Goal: Book appointment/travel/reservation

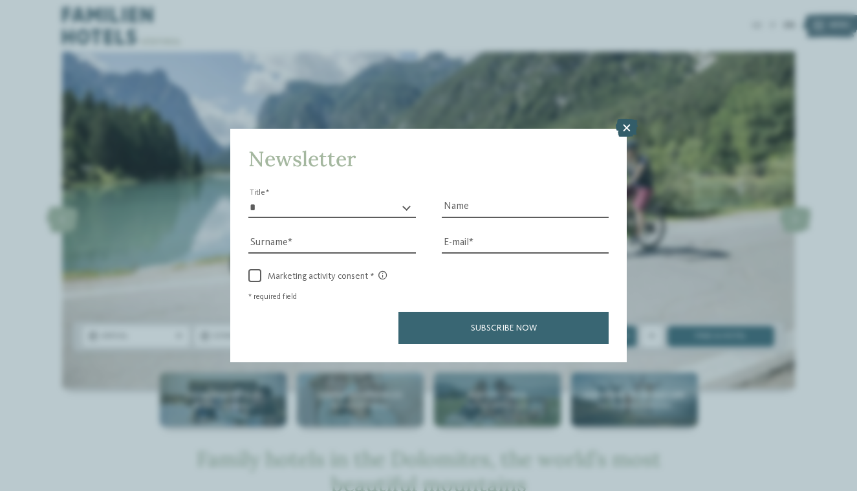
click at [628, 119] on icon at bounding box center [626, 128] width 22 height 18
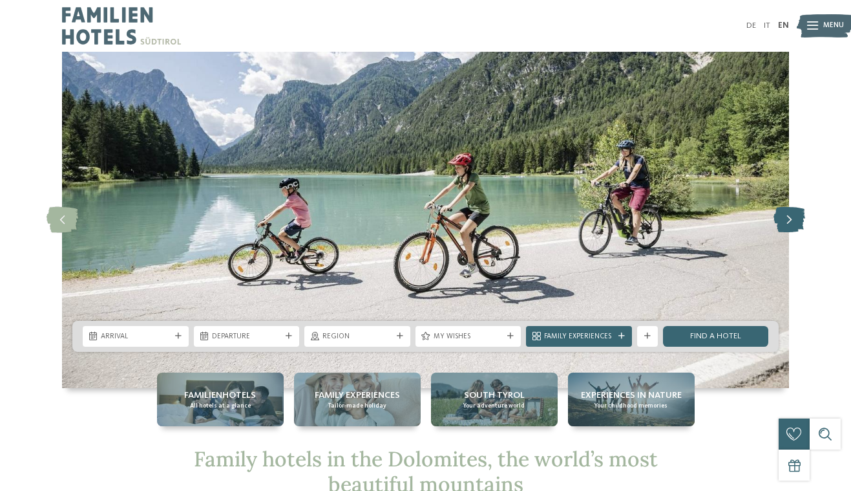
click at [793, 215] on icon at bounding box center [790, 220] width 32 height 26
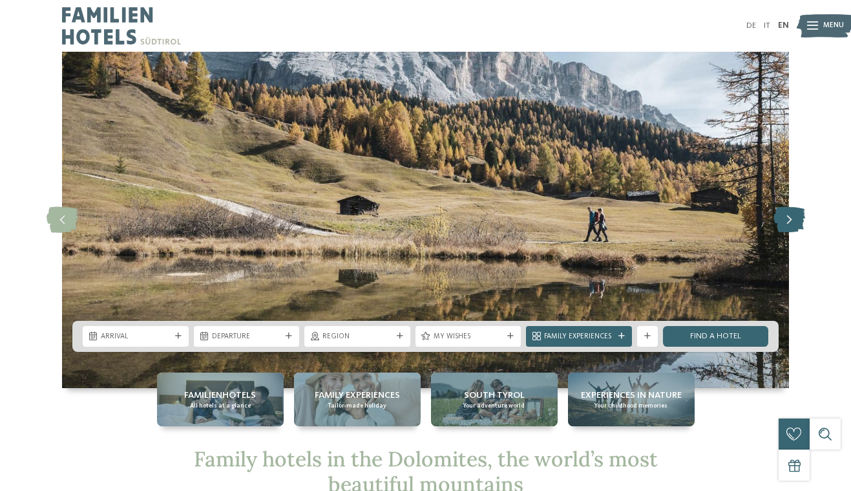
click at [793, 215] on icon at bounding box center [790, 220] width 32 height 26
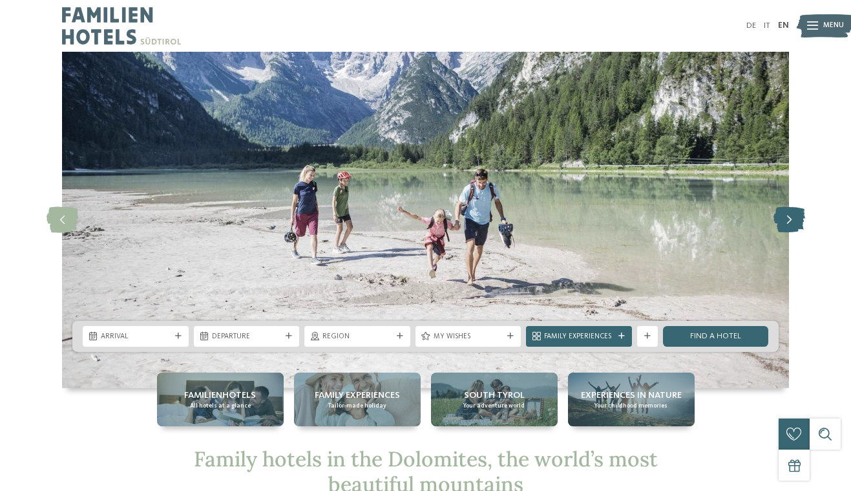
click at [793, 215] on icon at bounding box center [790, 220] width 32 height 26
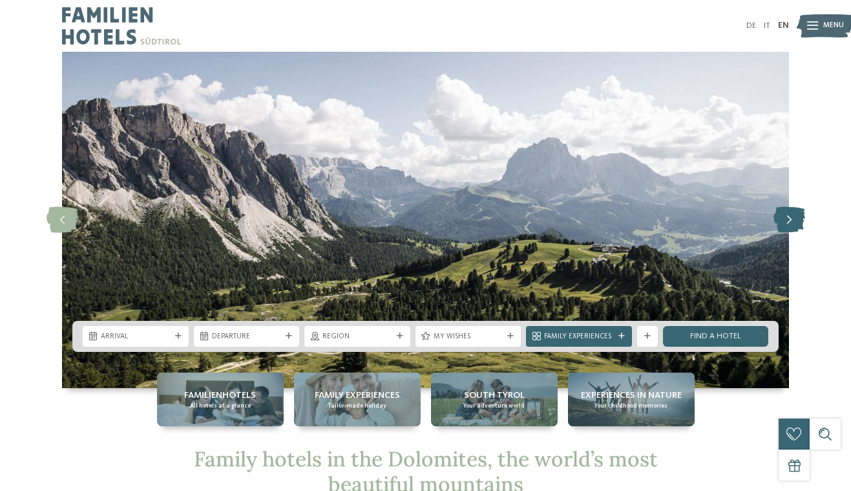
click at [793, 215] on icon at bounding box center [790, 220] width 32 height 26
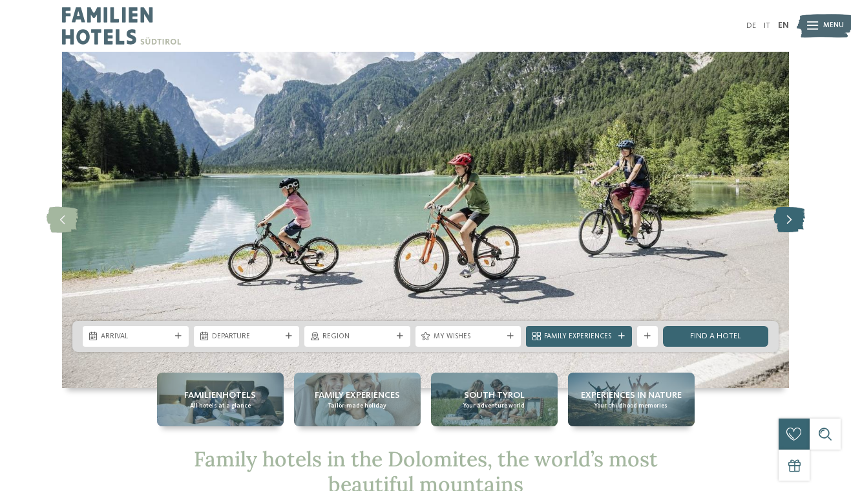
click at [793, 215] on icon at bounding box center [790, 220] width 32 height 26
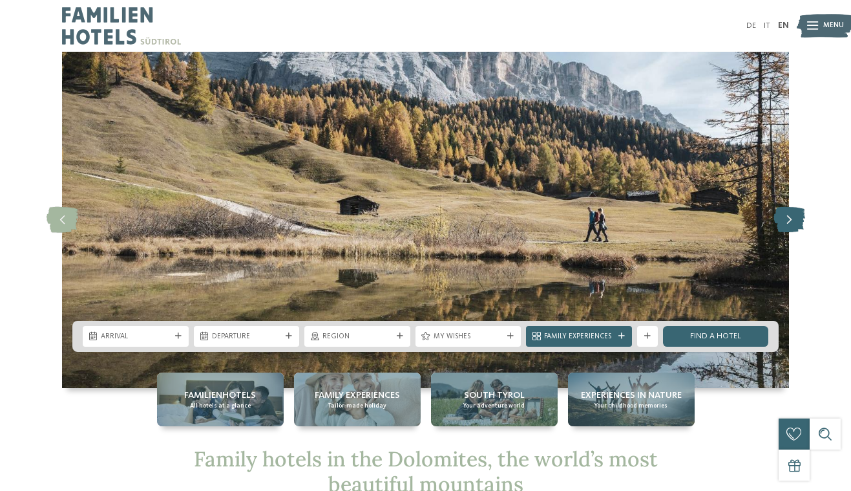
click at [793, 215] on icon at bounding box center [790, 220] width 32 height 26
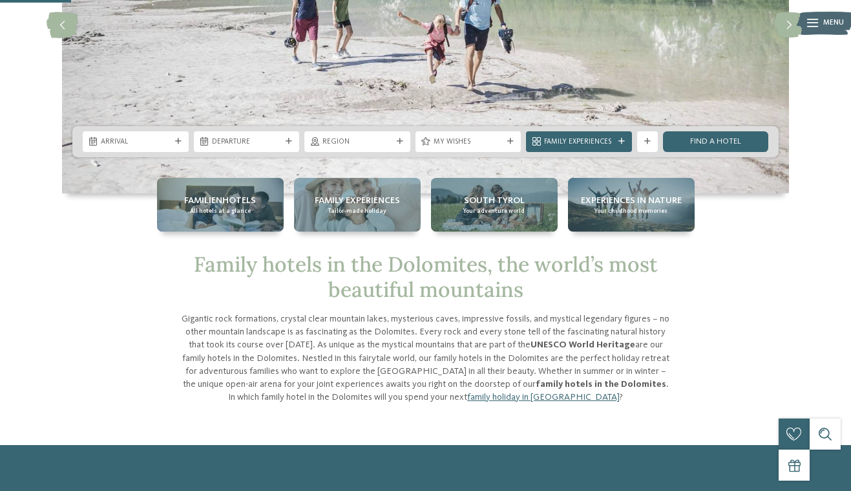
scroll to position [213, 0]
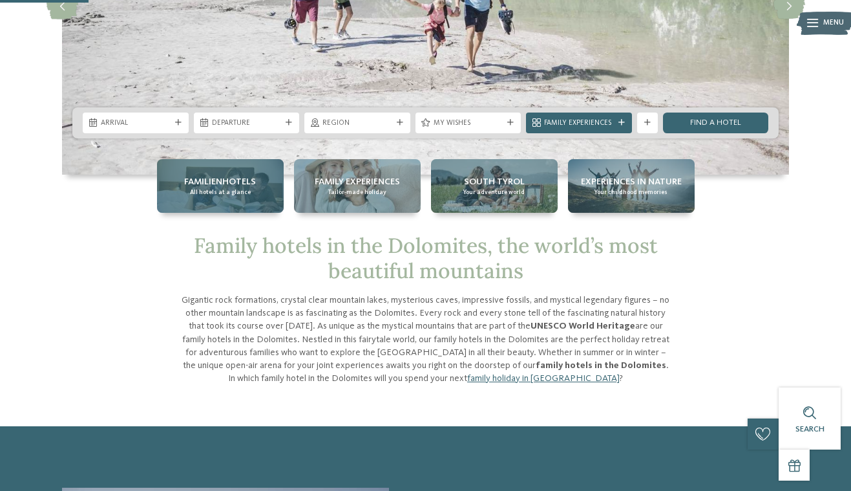
click at [220, 189] on span "All hotels at a glance" at bounding box center [220, 192] width 61 height 8
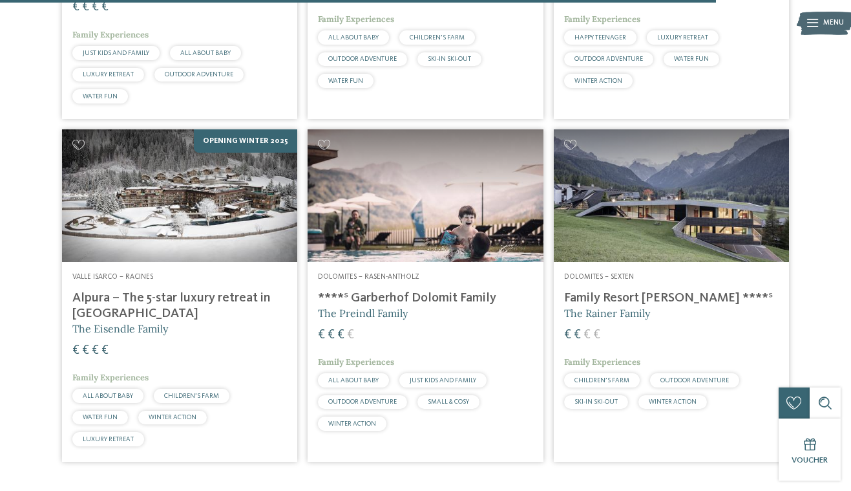
scroll to position [2837, 0]
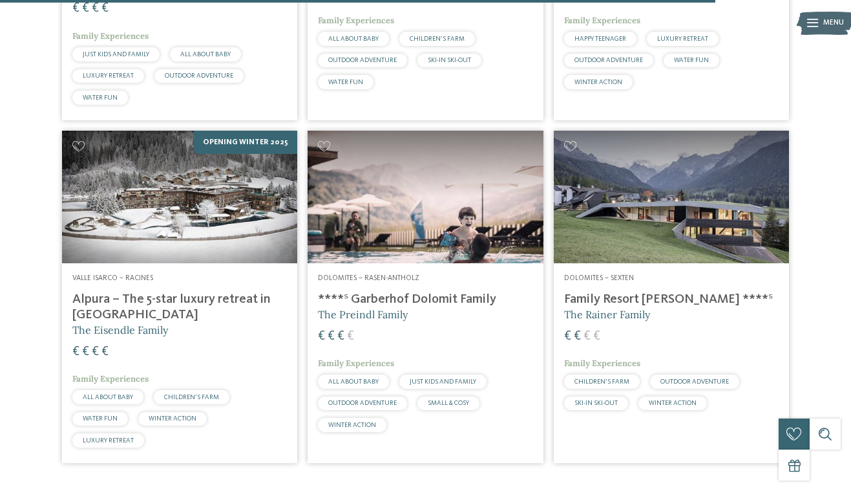
click at [142, 292] on h4 "Alpura – The 5-star luxury retreat in [GEOGRAPHIC_DATA]" at bounding box center [179, 307] width 215 height 31
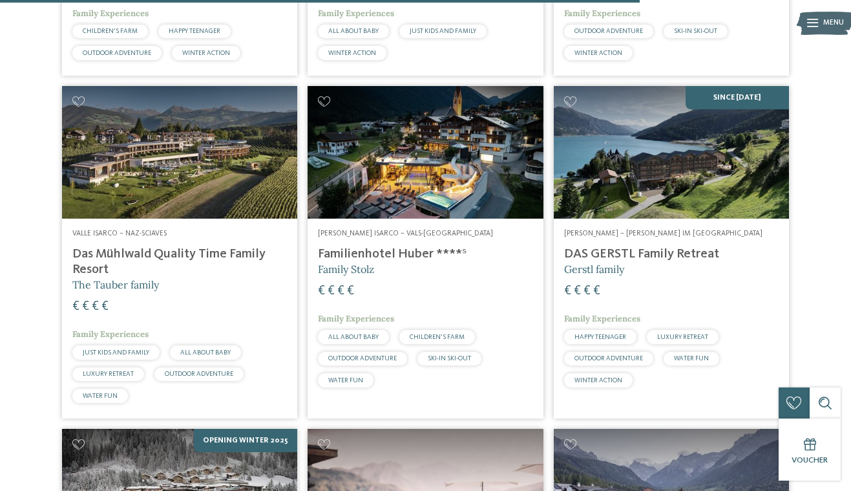
scroll to position [2539, 0]
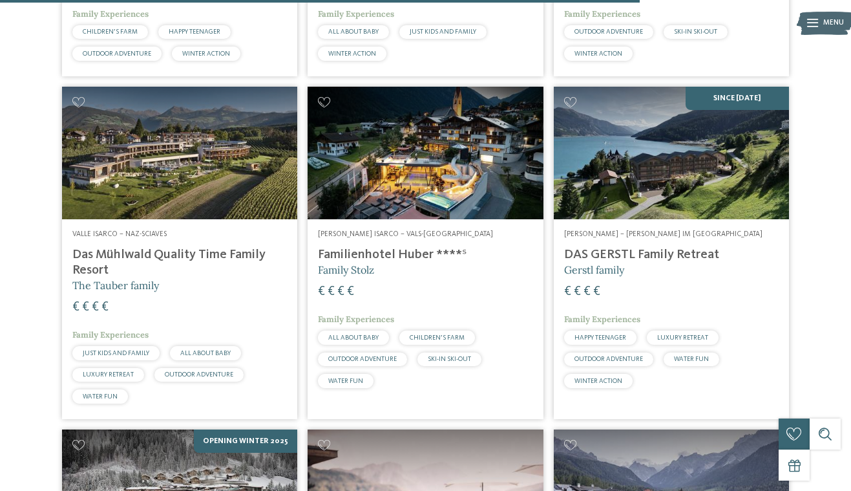
click at [116, 371] on span "LUXURY RETREAT" at bounding box center [108, 374] width 51 height 6
